Goal: Navigation & Orientation: Understand site structure

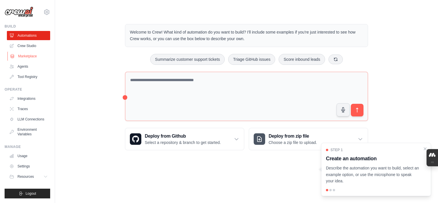
click at [21, 55] on link "Marketplace" at bounding box center [28, 56] width 43 height 9
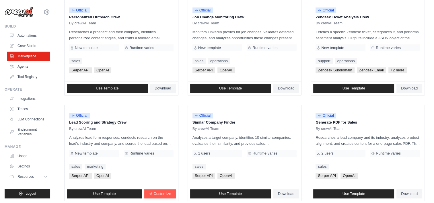
scroll to position [297, 0]
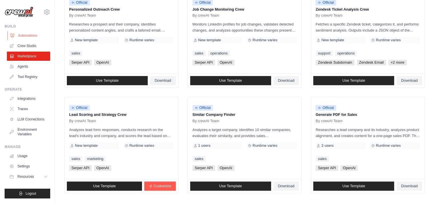
click at [26, 34] on link "Automations" at bounding box center [28, 35] width 43 height 9
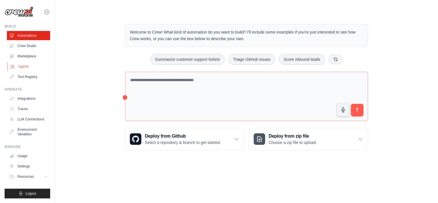
click at [22, 65] on link "Agents" at bounding box center [28, 66] width 43 height 9
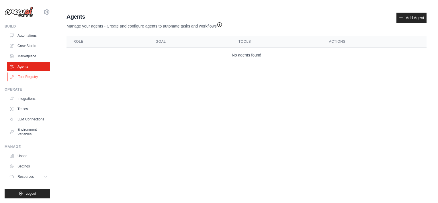
click at [23, 75] on link "Tool Registry" at bounding box center [28, 76] width 43 height 9
